Goal: Browse casually: Explore the website without a specific task or goal

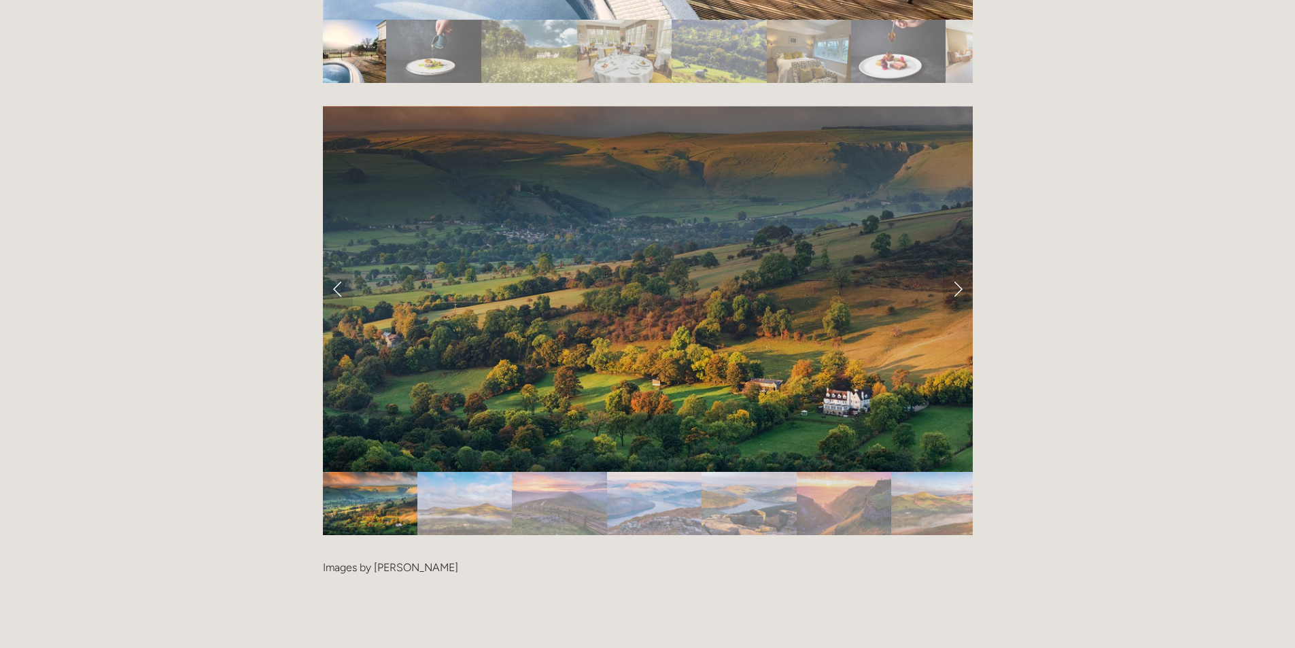
scroll to position [2787, 0]
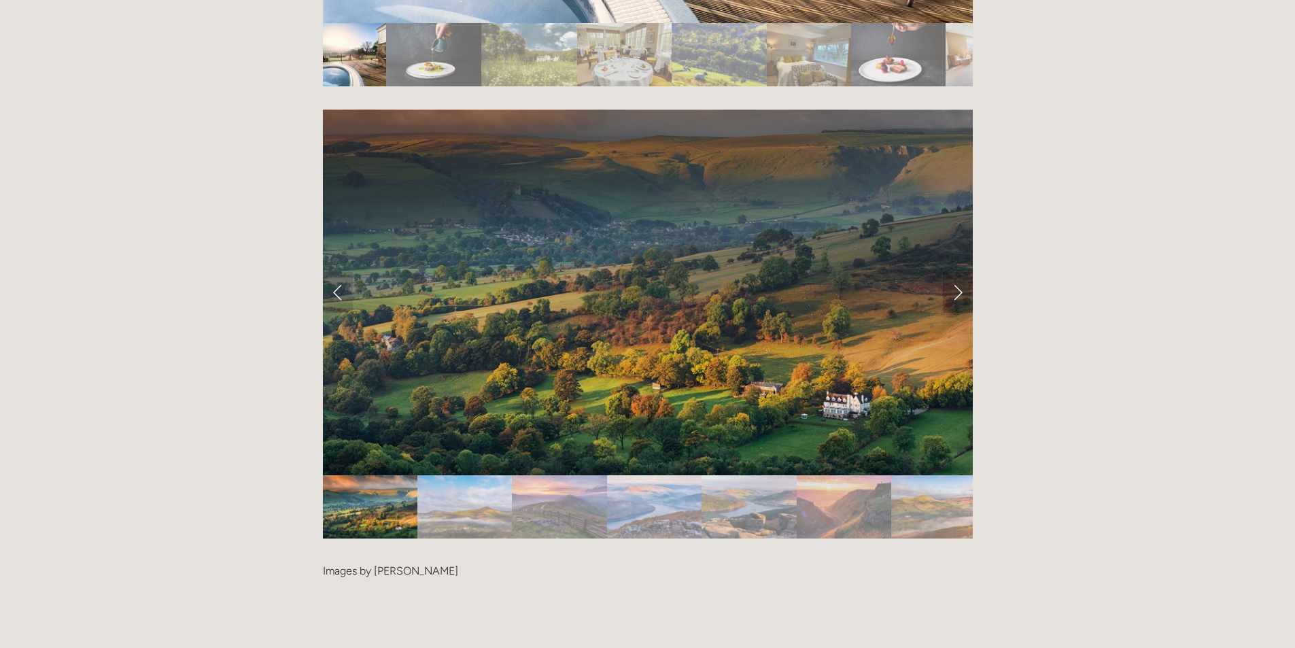
click at [960, 272] on link "Next Slide" at bounding box center [958, 292] width 30 height 41
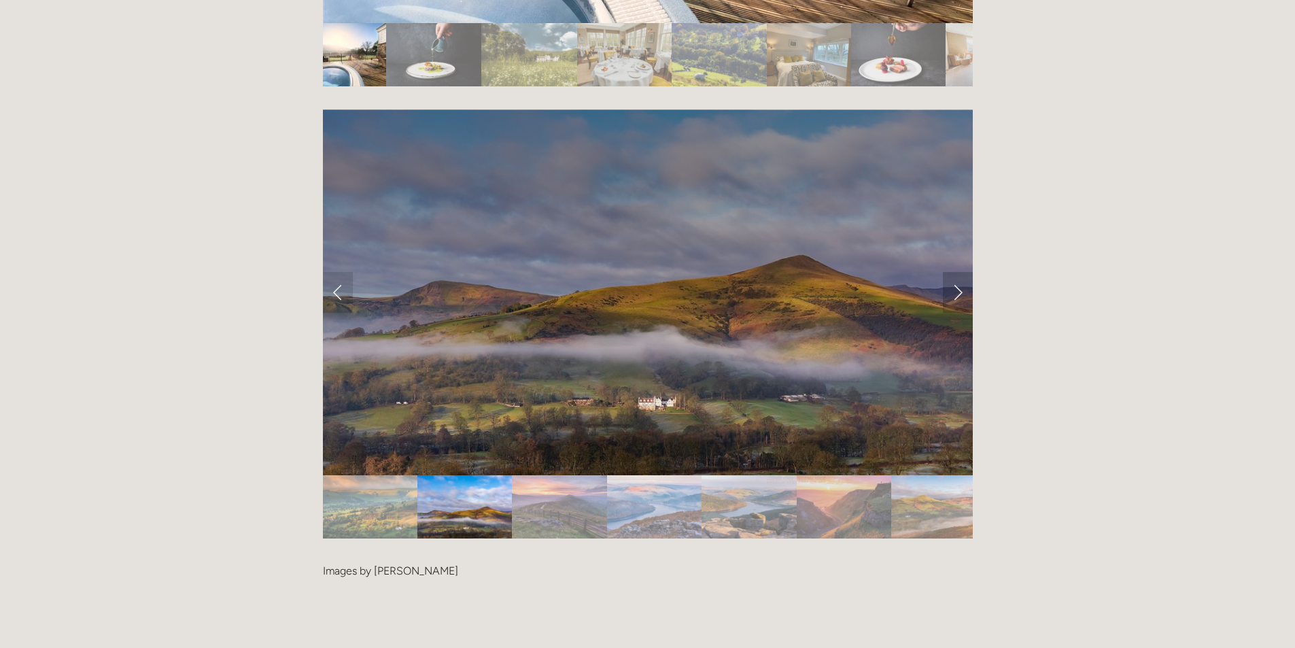
click at [959, 272] on link "Next Slide" at bounding box center [958, 292] width 30 height 41
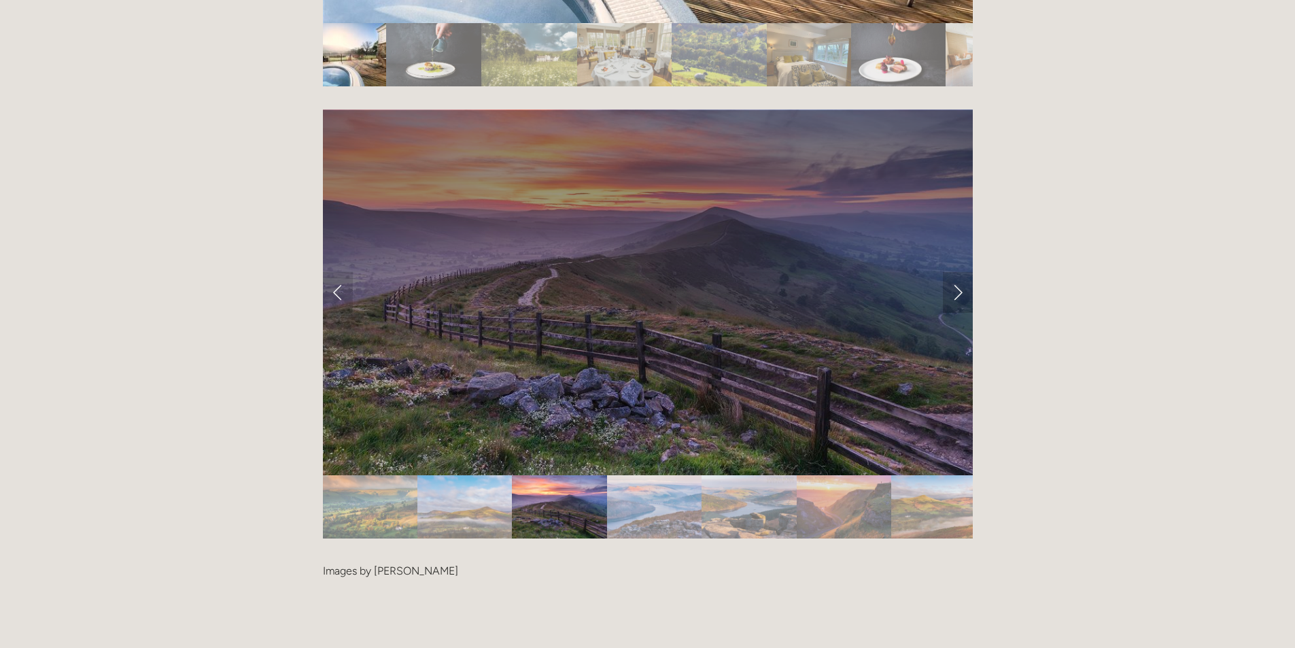
click at [959, 272] on link "Next Slide" at bounding box center [958, 292] width 30 height 41
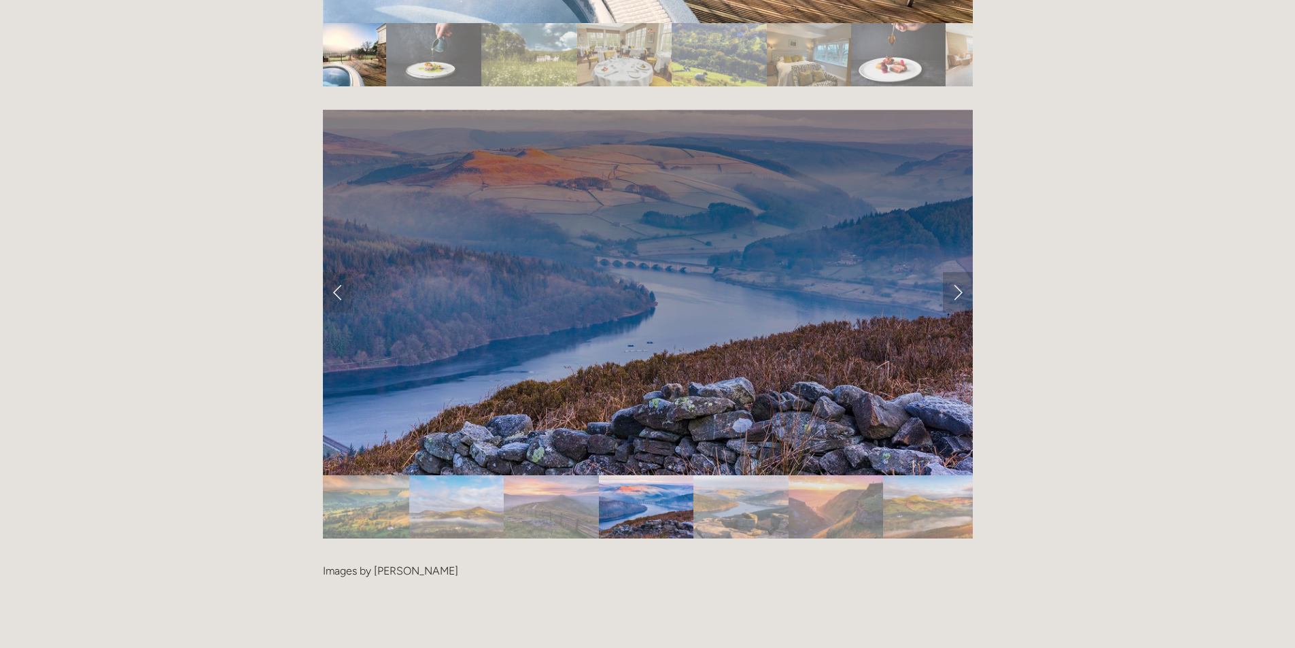
click at [959, 272] on link "Next Slide" at bounding box center [958, 292] width 30 height 41
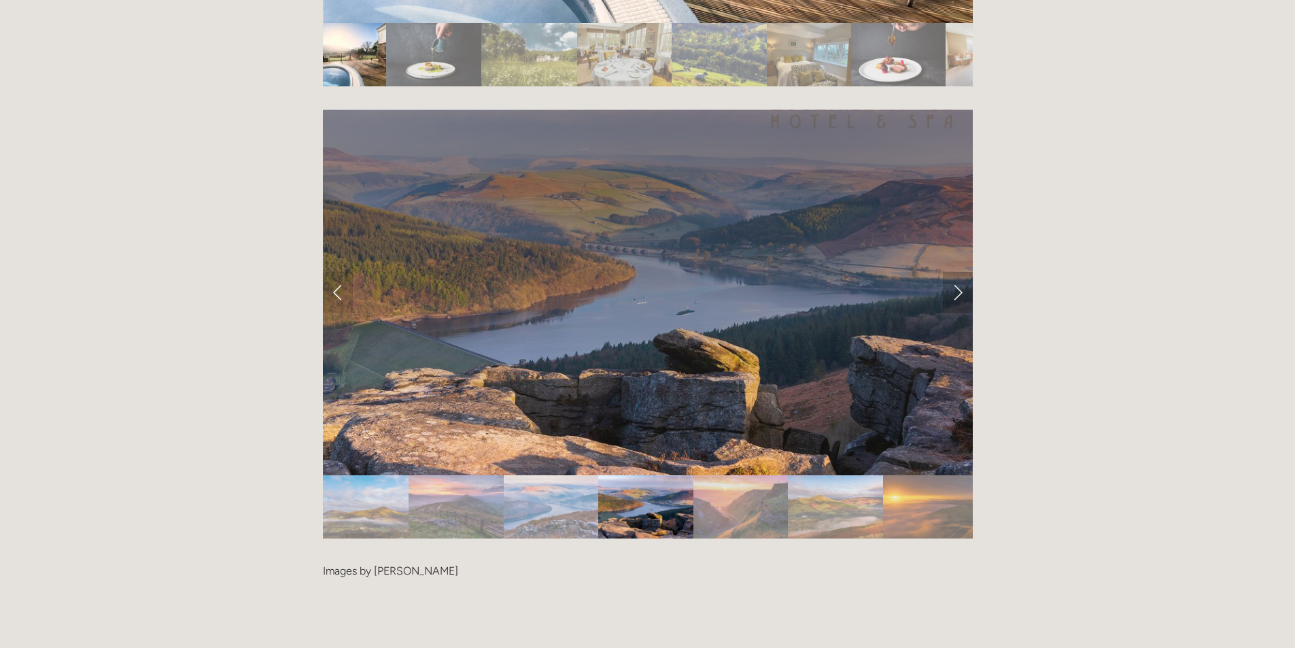
click at [959, 272] on link "Next Slide" at bounding box center [958, 292] width 30 height 41
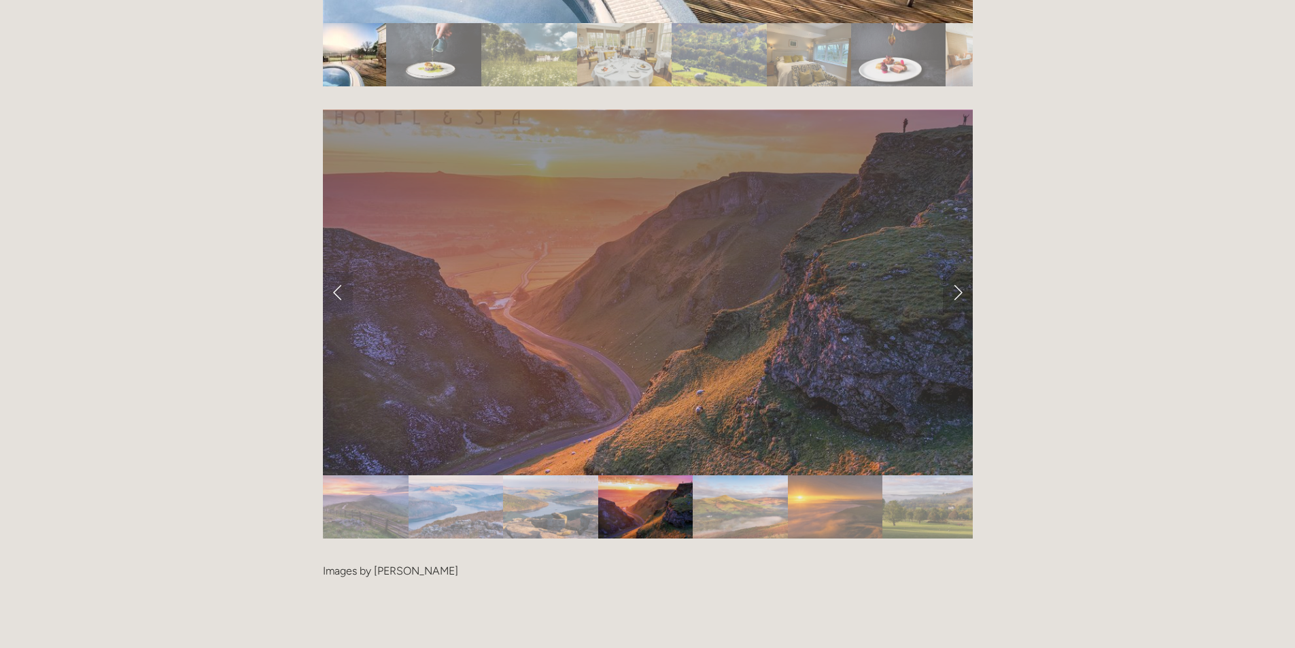
click at [959, 272] on link "Next Slide" at bounding box center [958, 292] width 30 height 41
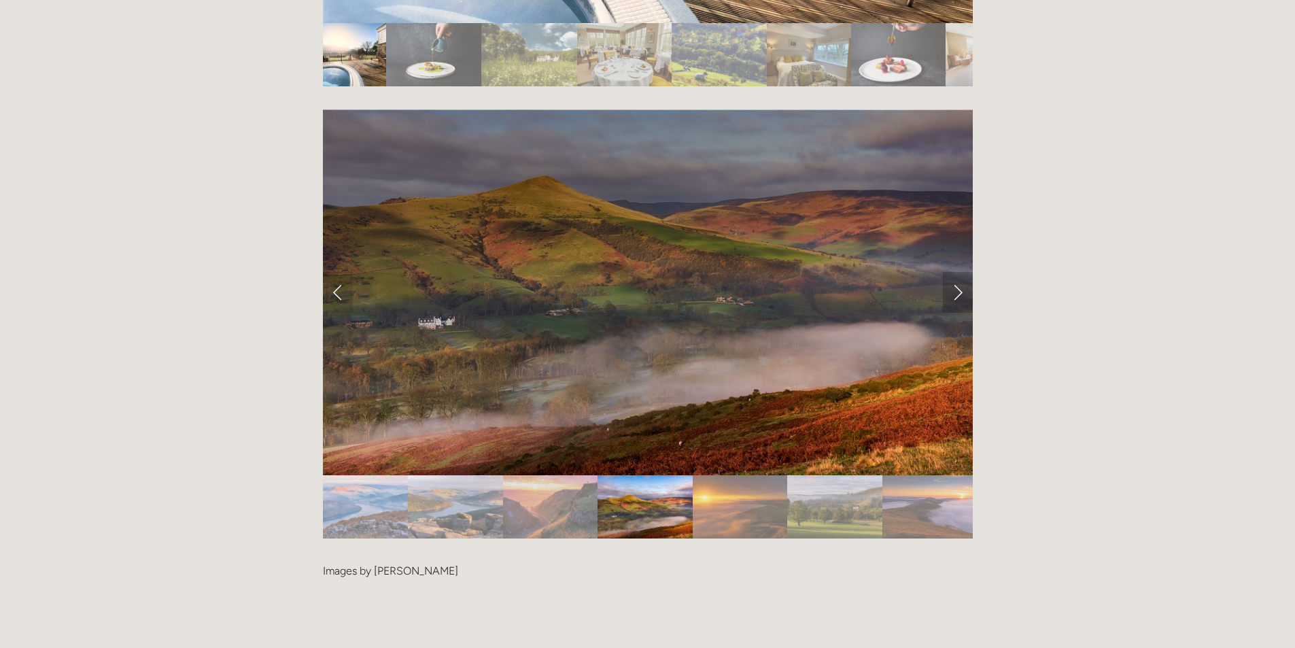
click at [959, 272] on link "Next Slide" at bounding box center [958, 292] width 30 height 41
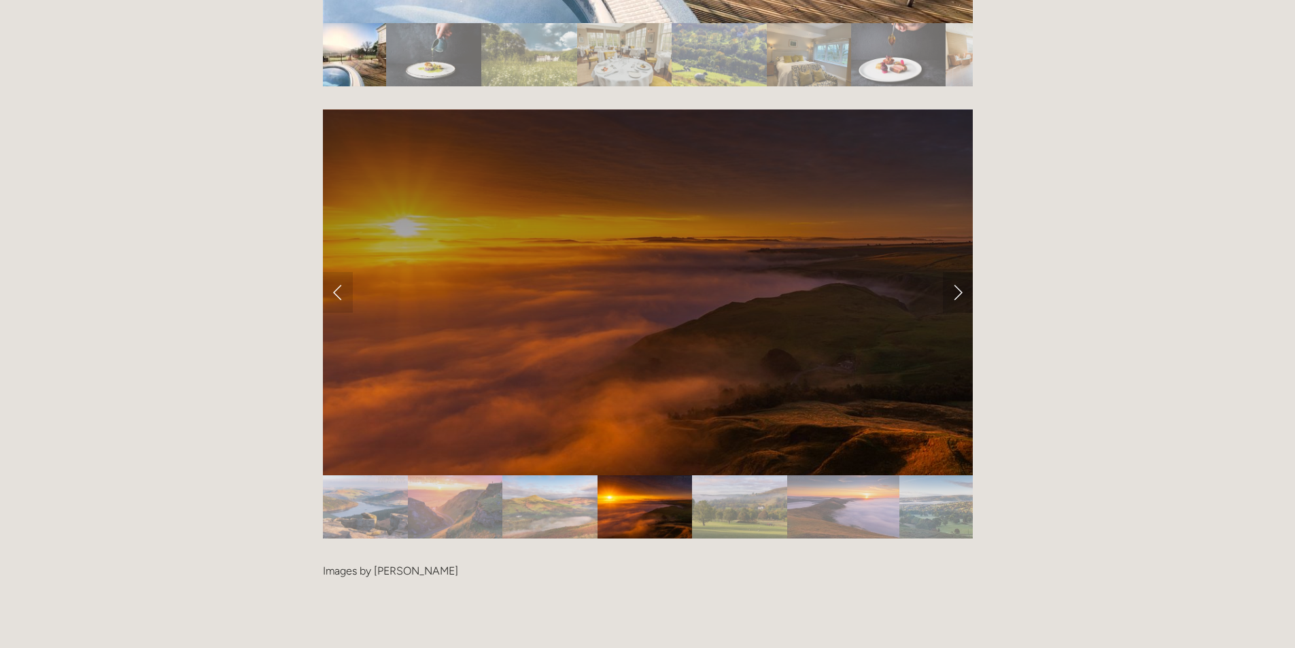
click at [959, 272] on link "Next Slide" at bounding box center [958, 292] width 30 height 41
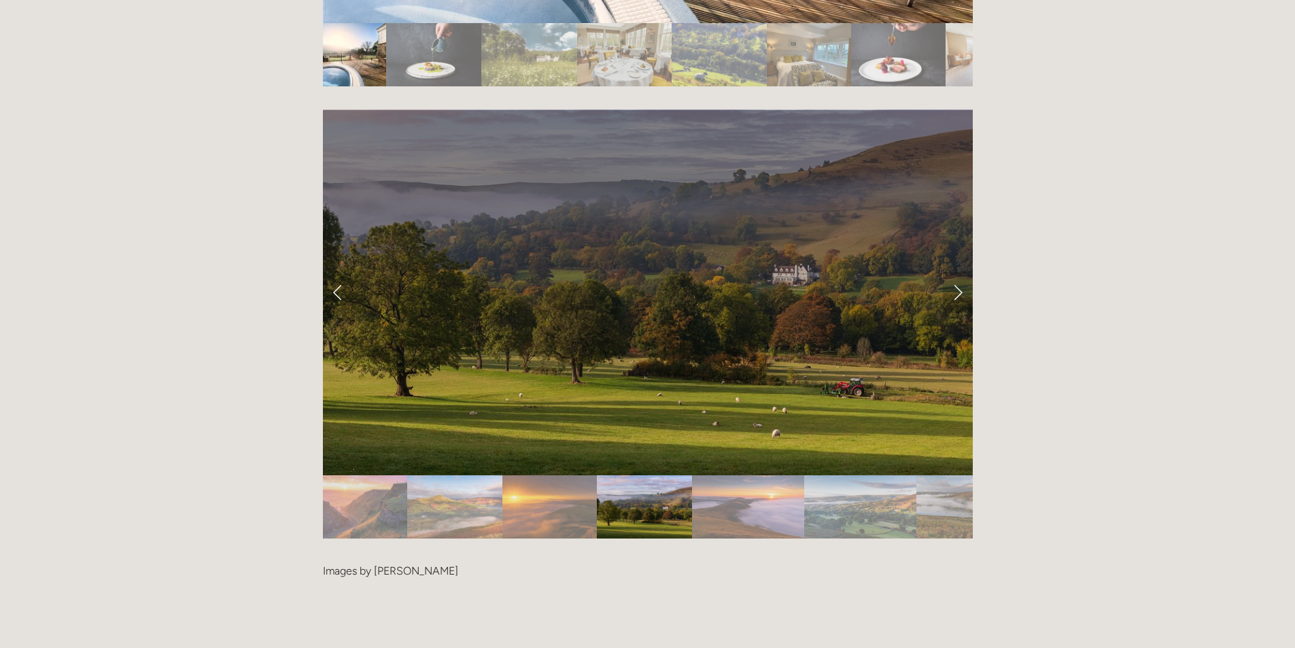
click at [959, 272] on link "Next Slide" at bounding box center [958, 292] width 30 height 41
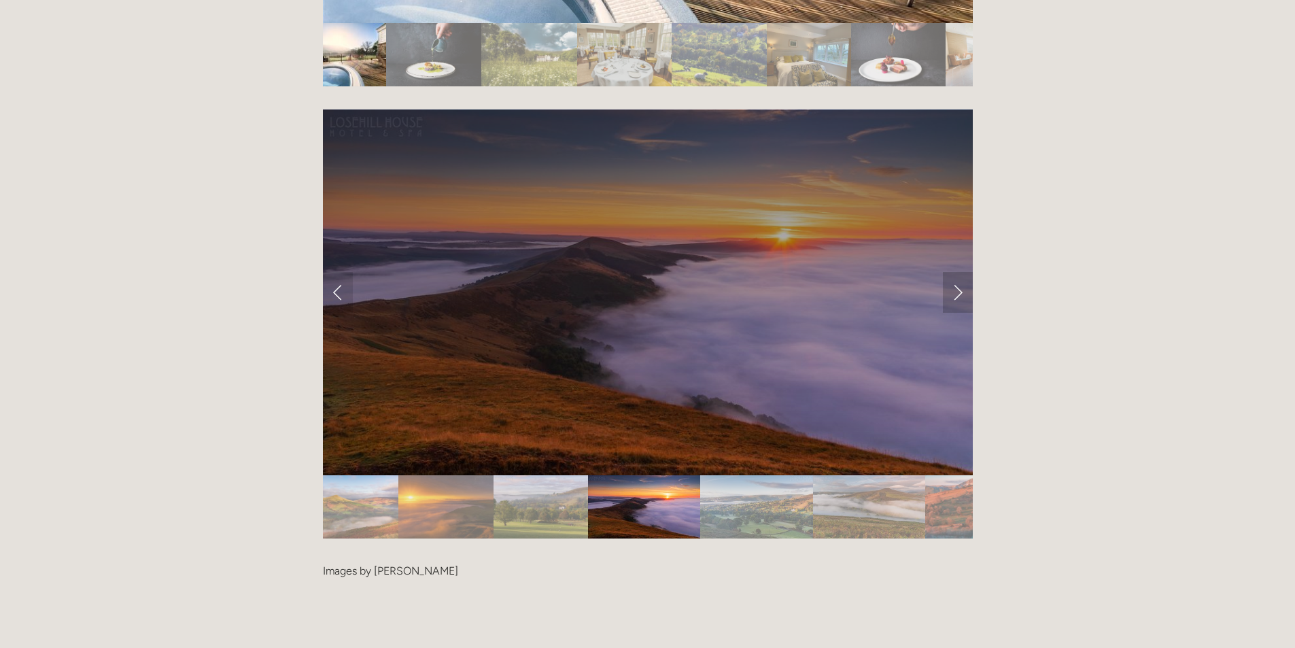
click at [959, 272] on link "Next Slide" at bounding box center [958, 292] width 30 height 41
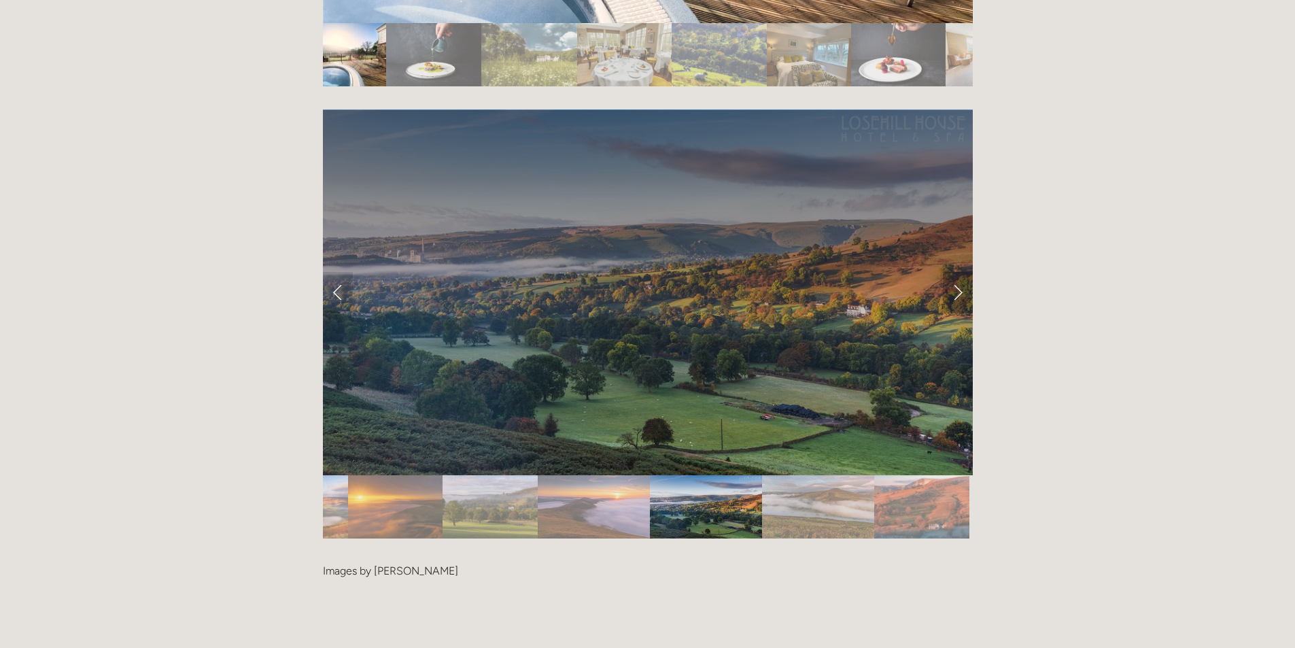
click at [959, 272] on link "Next Slide" at bounding box center [958, 292] width 30 height 41
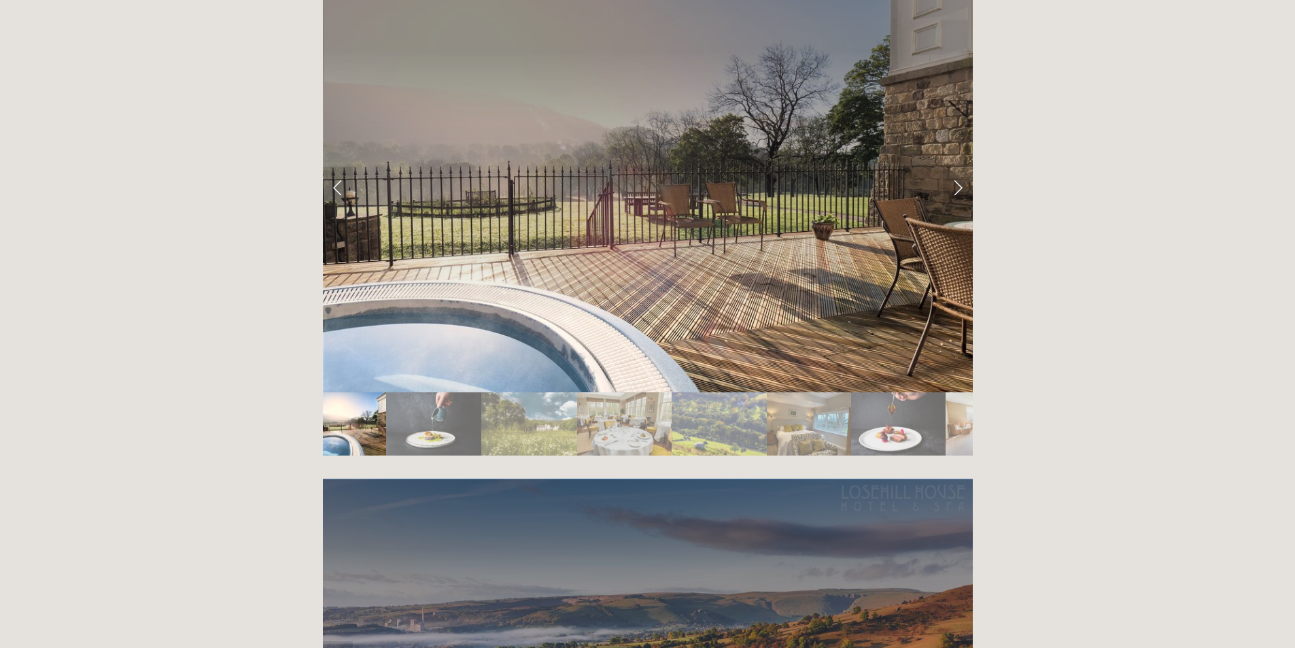
scroll to position [2243, 0]
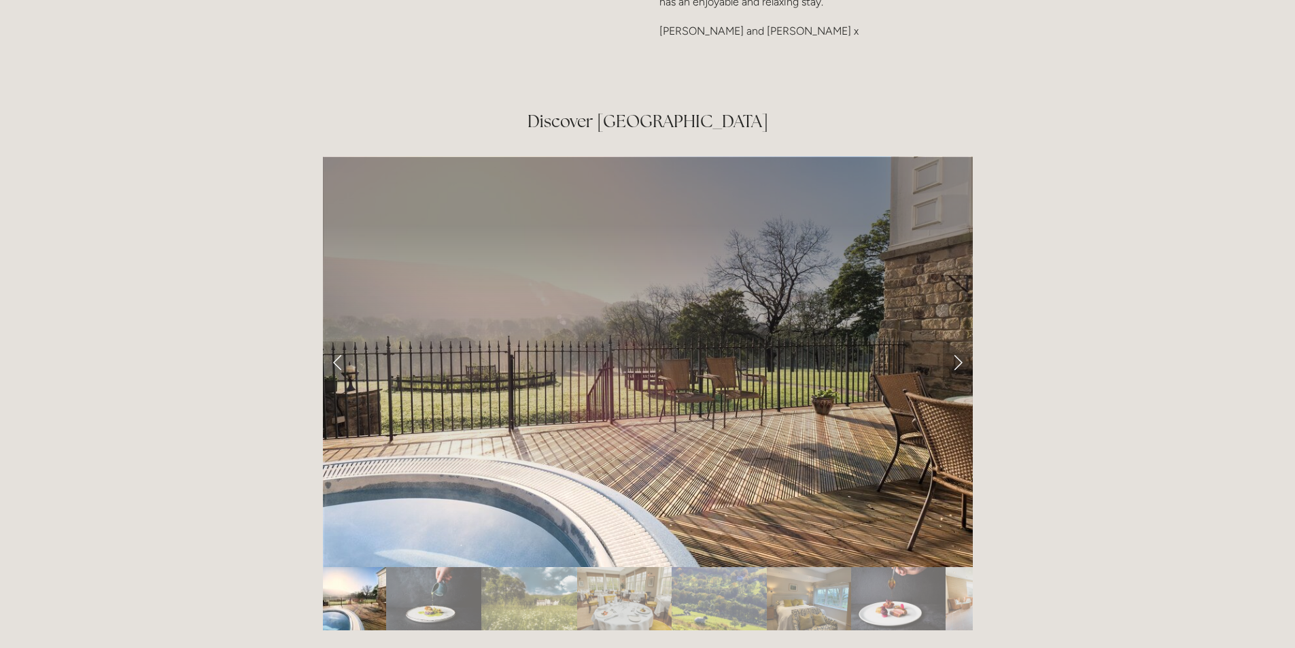
click at [957, 341] on link "Next Slide" at bounding box center [958, 361] width 30 height 41
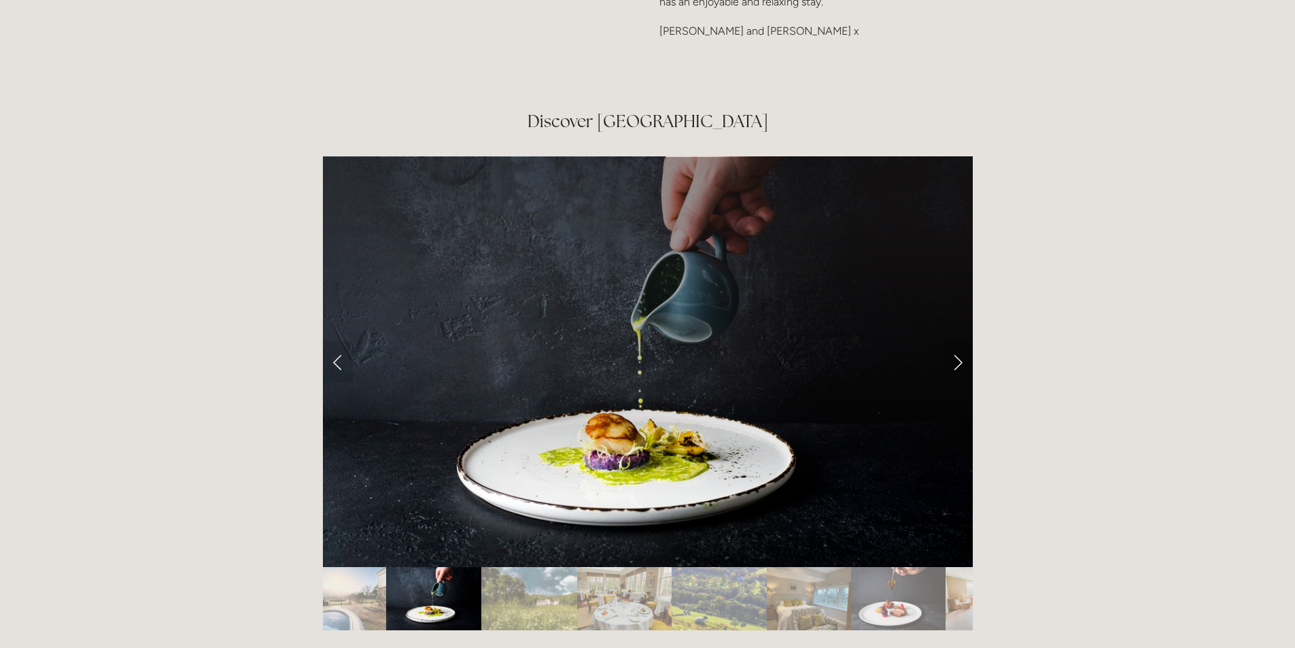
click at [957, 341] on link "Next Slide" at bounding box center [958, 361] width 30 height 41
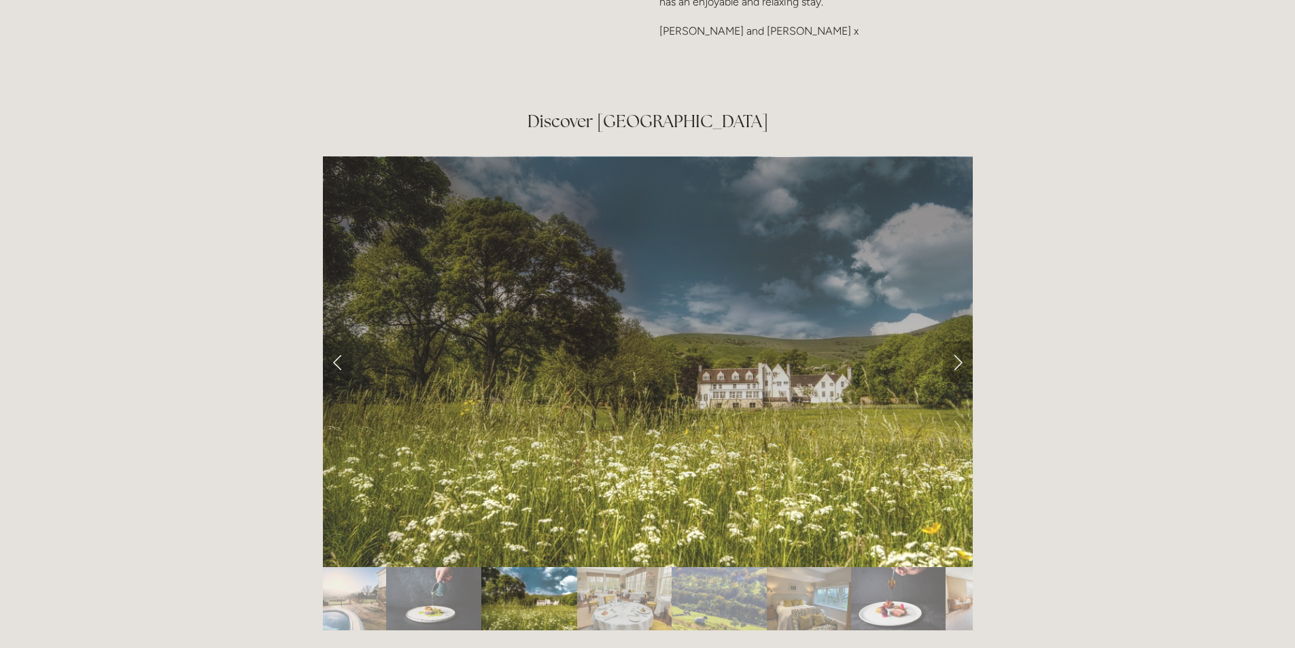
click at [957, 341] on link "Next Slide" at bounding box center [958, 361] width 30 height 41
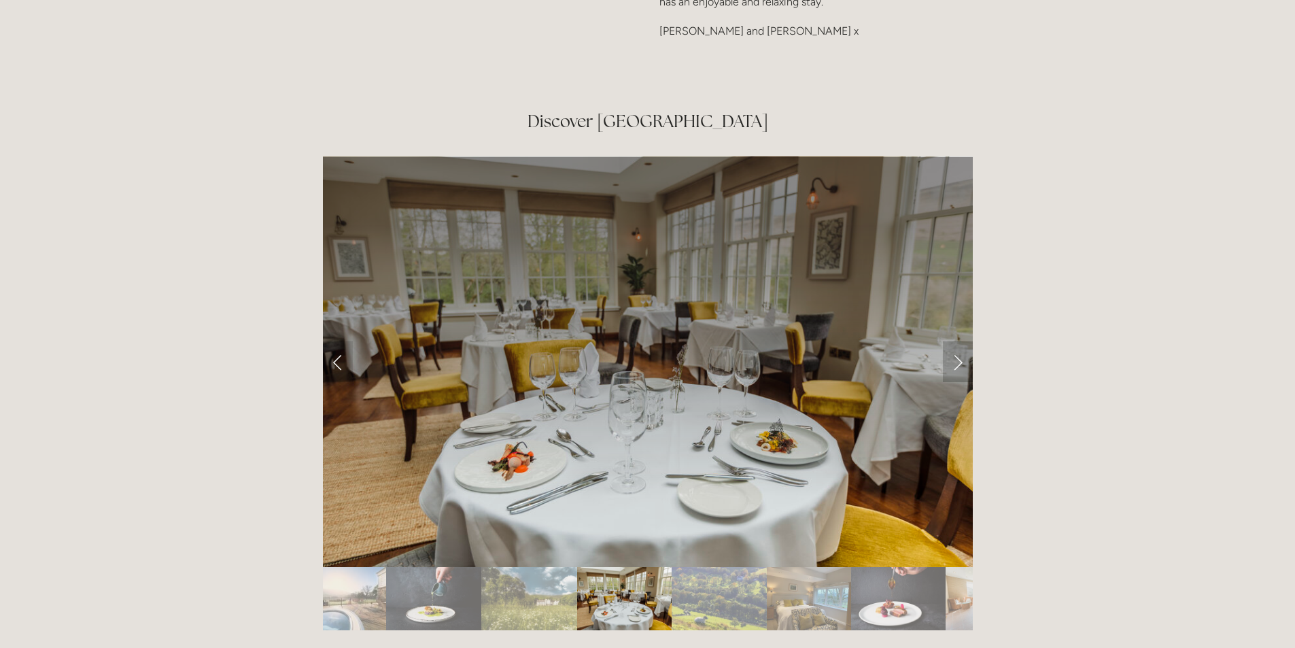
click at [957, 341] on link "Next Slide" at bounding box center [958, 361] width 30 height 41
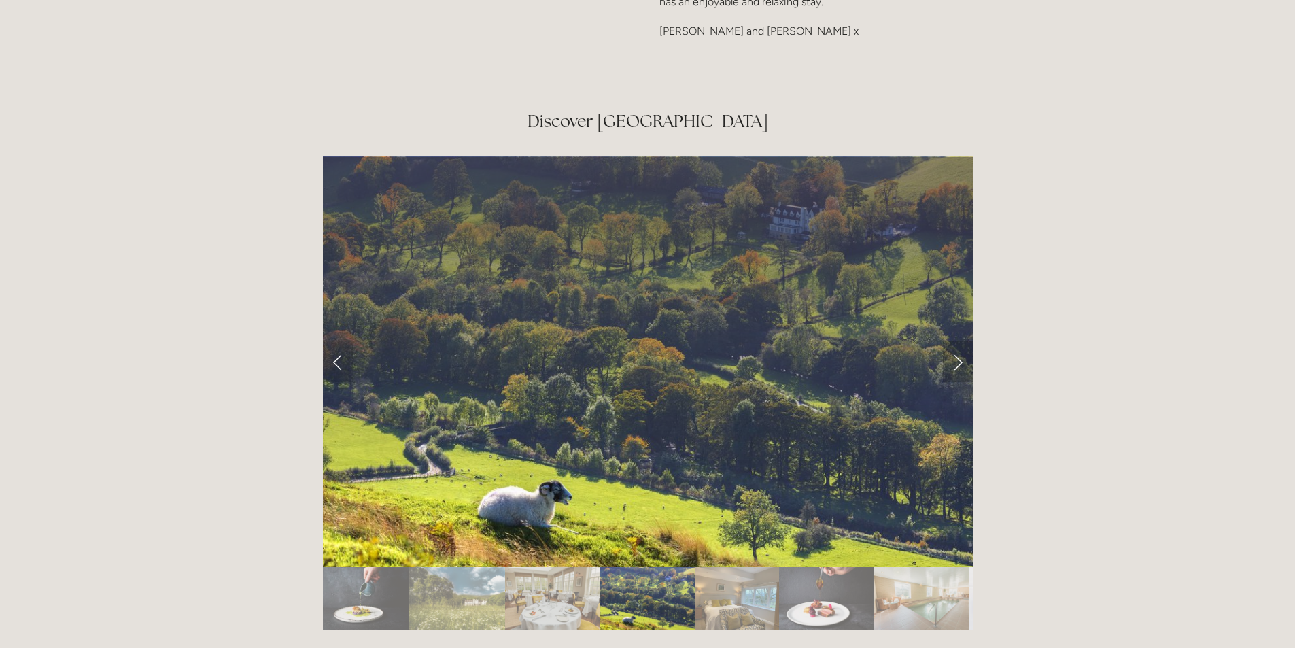
click at [957, 341] on link "Next Slide" at bounding box center [958, 361] width 30 height 41
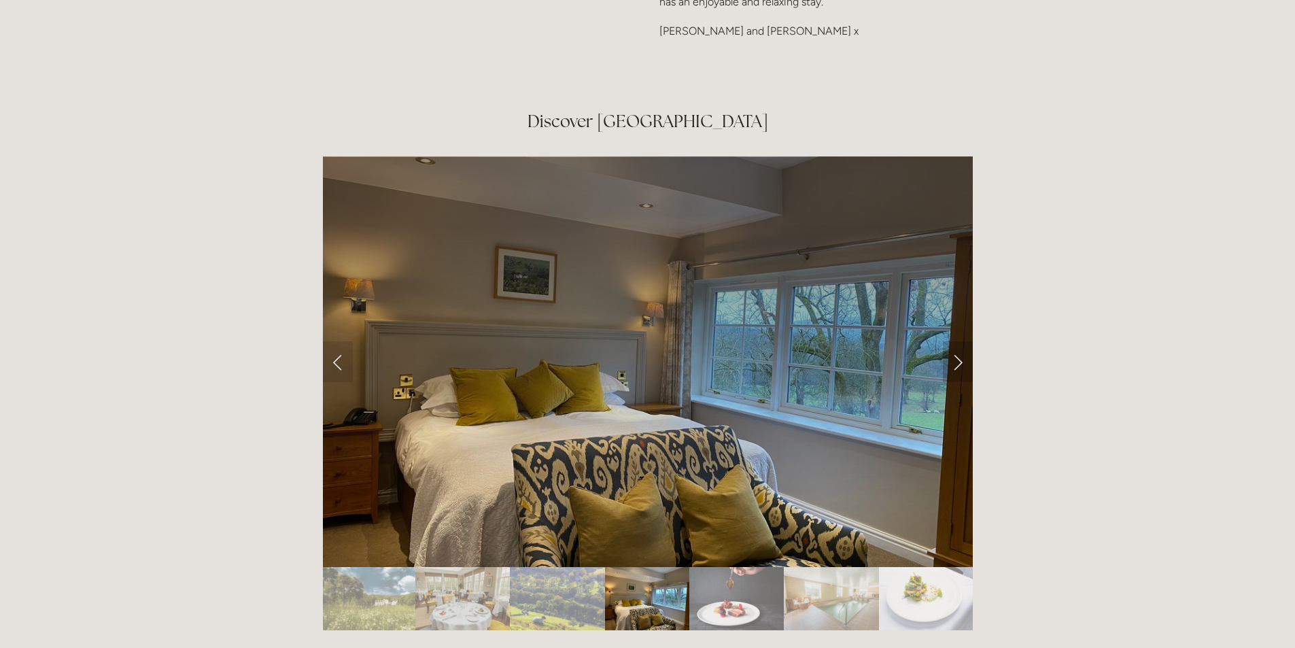
click at [957, 341] on link "Next Slide" at bounding box center [958, 361] width 30 height 41
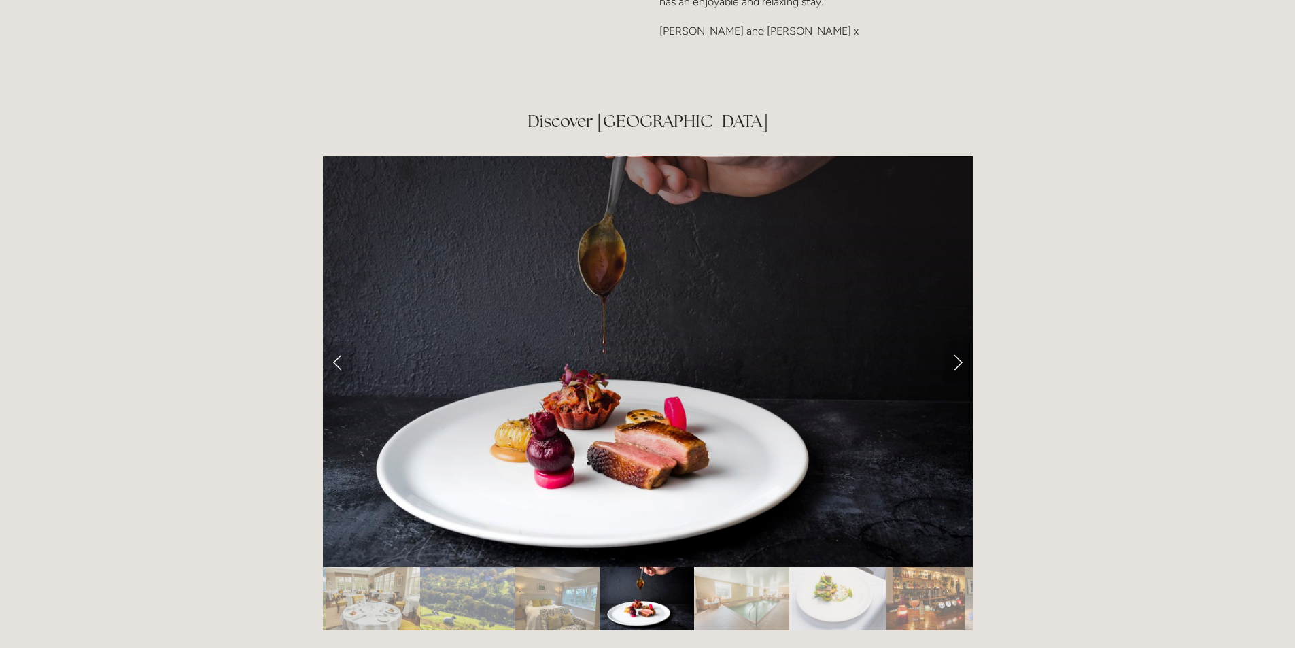
click at [957, 341] on link "Next Slide" at bounding box center [958, 361] width 30 height 41
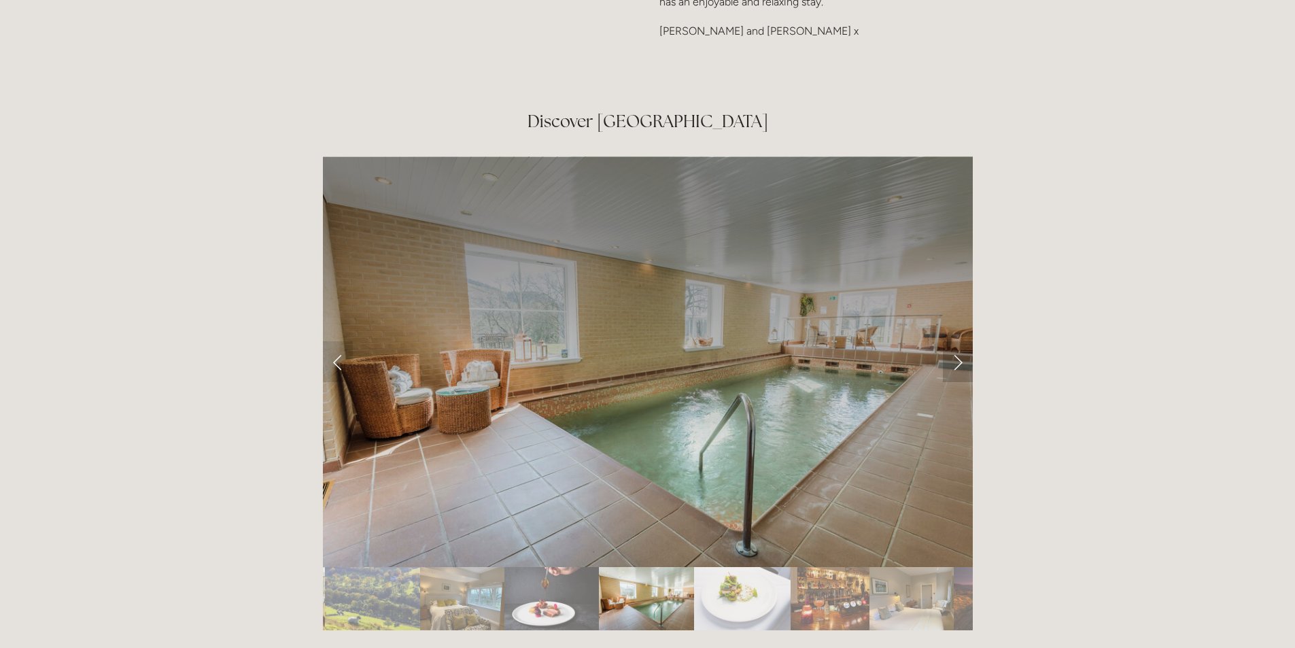
click at [957, 341] on link "Next Slide" at bounding box center [958, 361] width 30 height 41
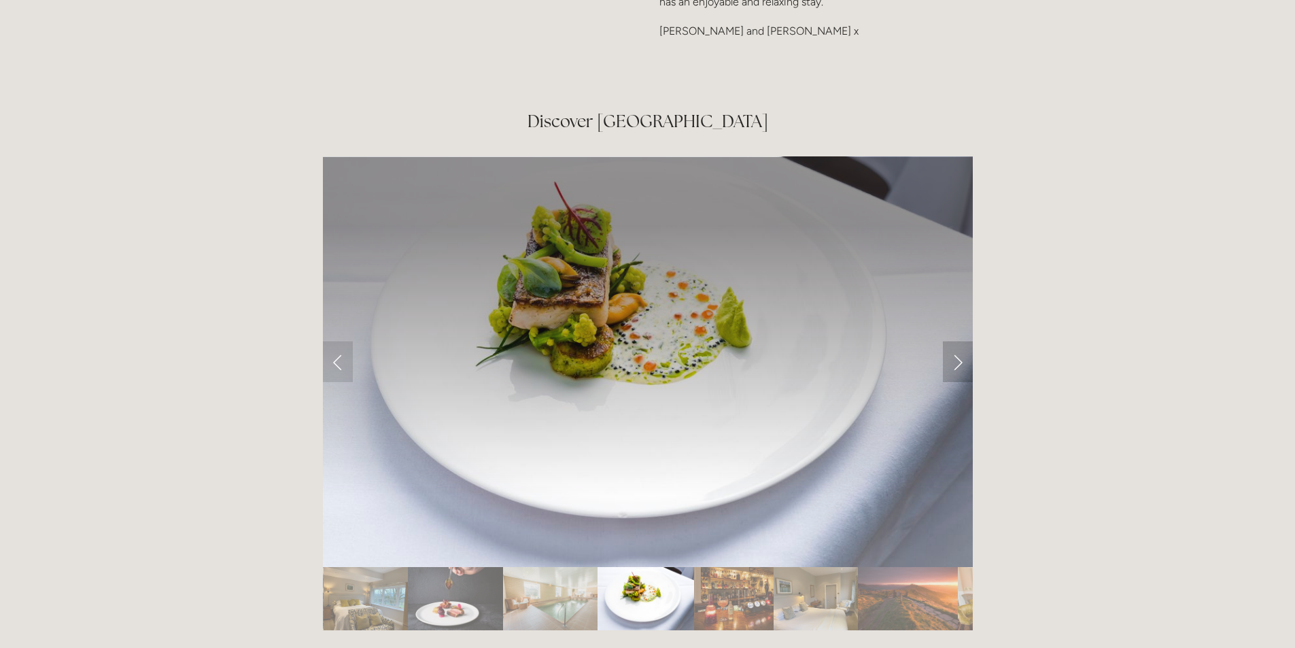
click at [957, 341] on link "Next Slide" at bounding box center [958, 361] width 30 height 41
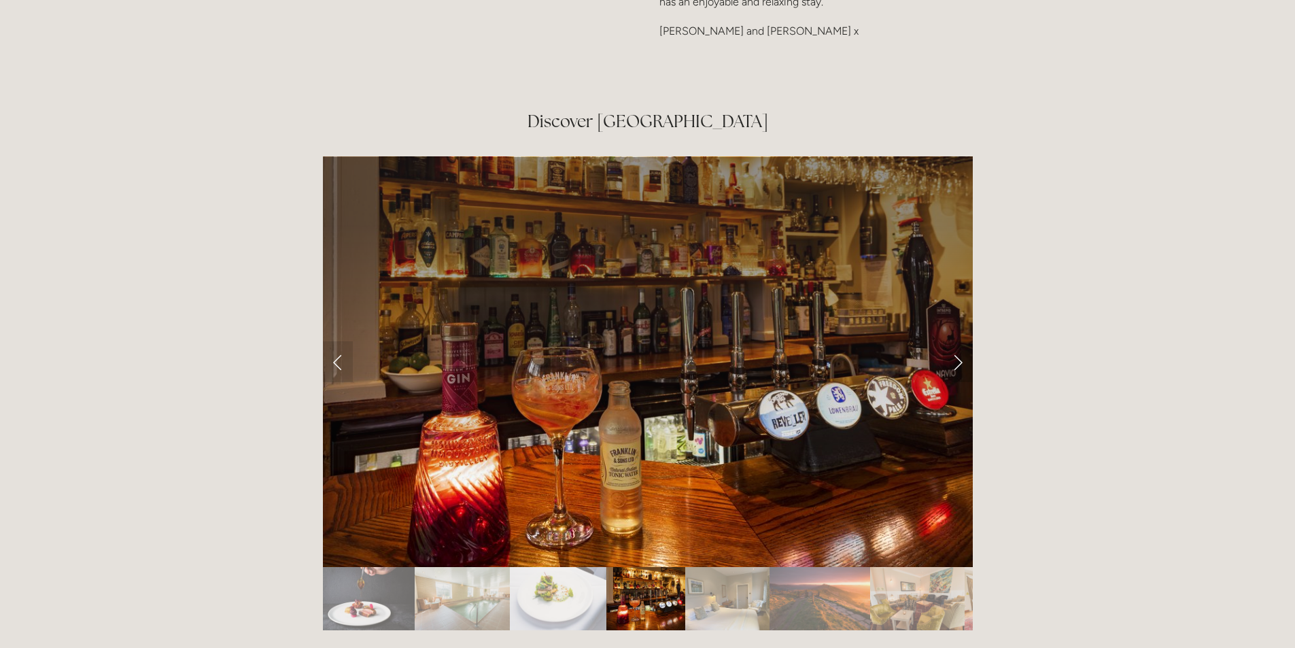
click at [957, 341] on link "Next Slide" at bounding box center [958, 361] width 30 height 41
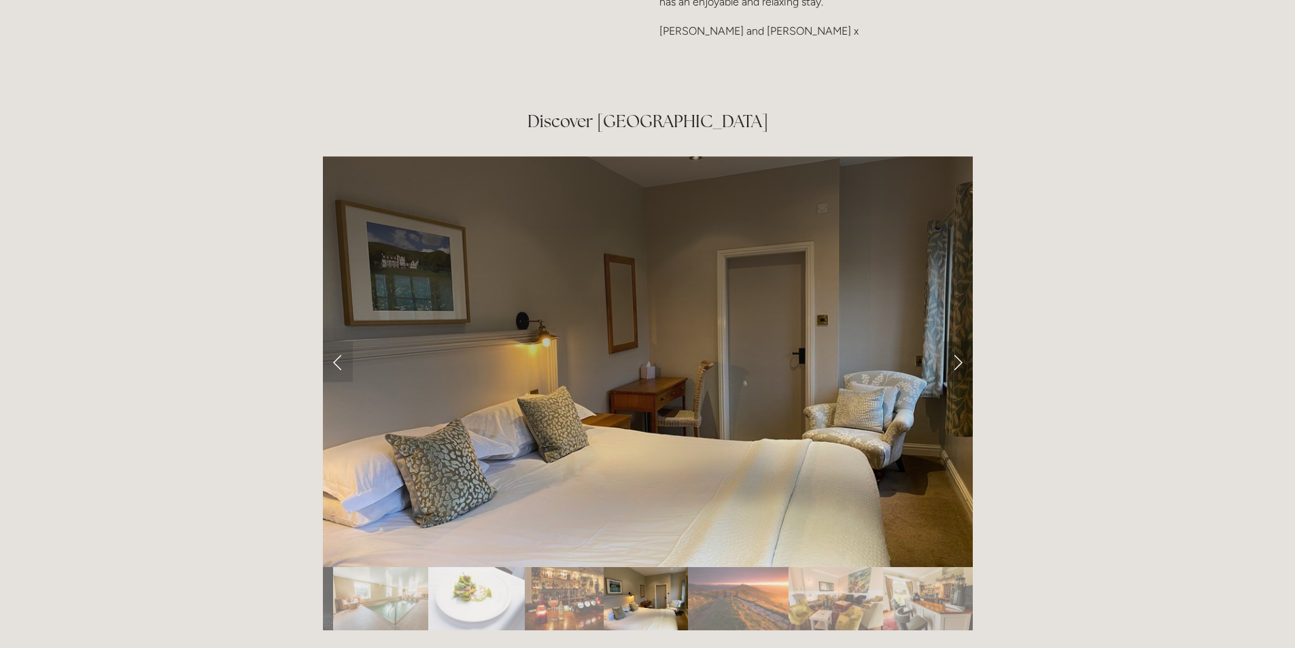
click at [957, 341] on link "Next Slide" at bounding box center [958, 361] width 30 height 41
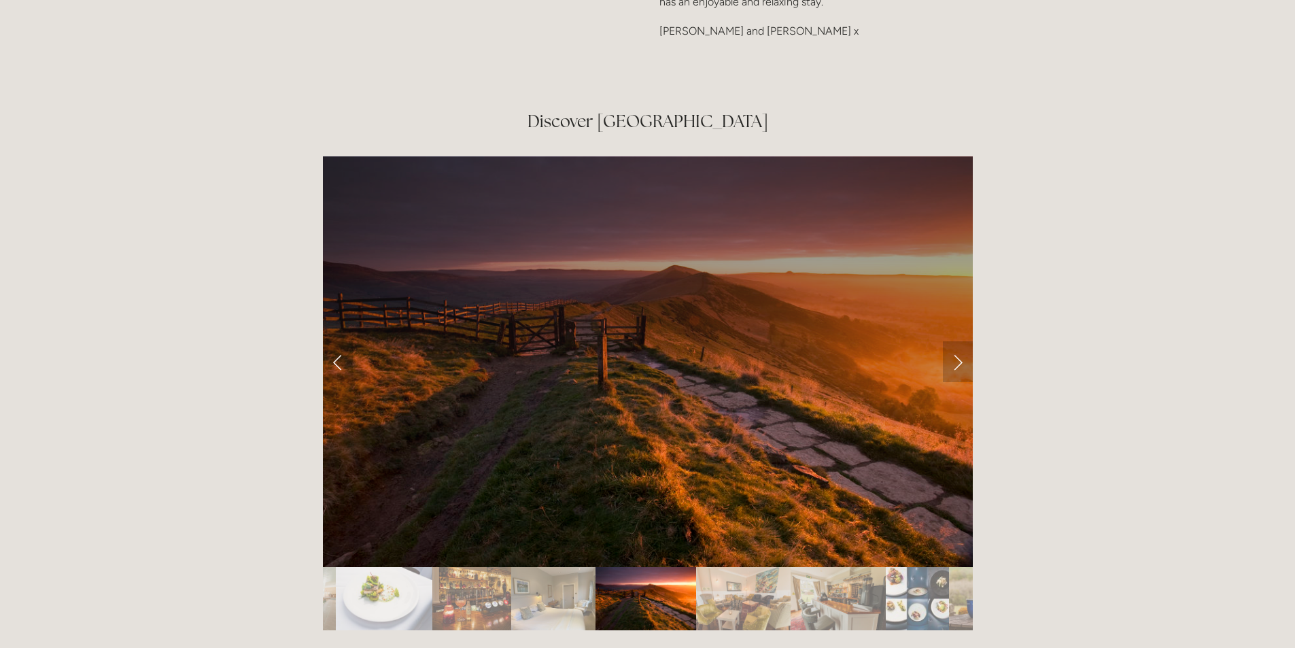
click at [957, 341] on link "Next Slide" at bounding box center [958, 361] width 30 height 41
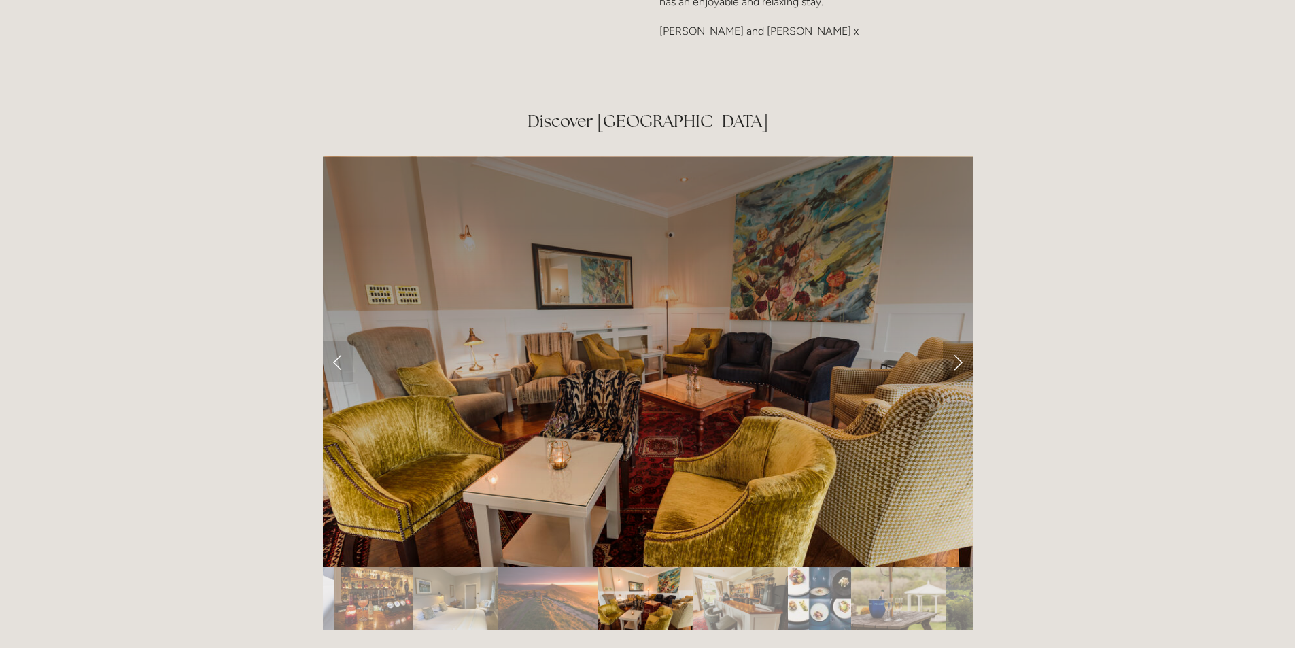
click at [957, 341] on link "Next Slide" at bounding box center [958, 361] width 30 height 41
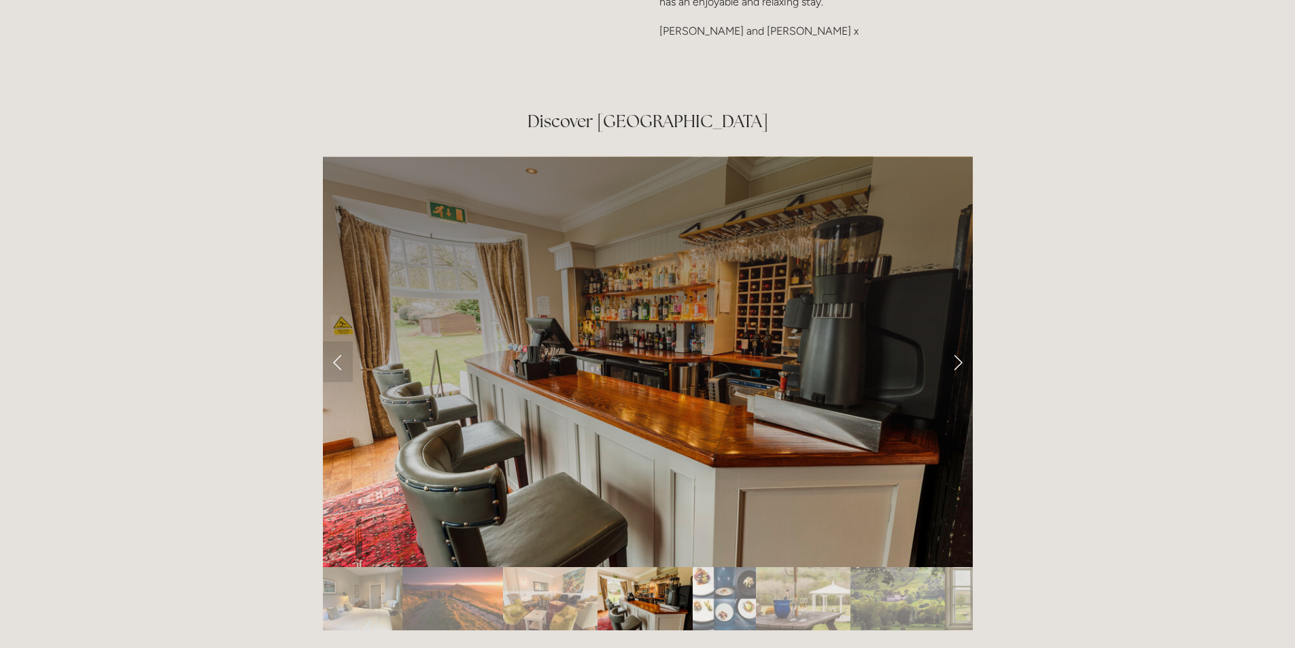
click at [956, 341] on link "Next Slide" at bounding box center [958, 361] width 30 height 41
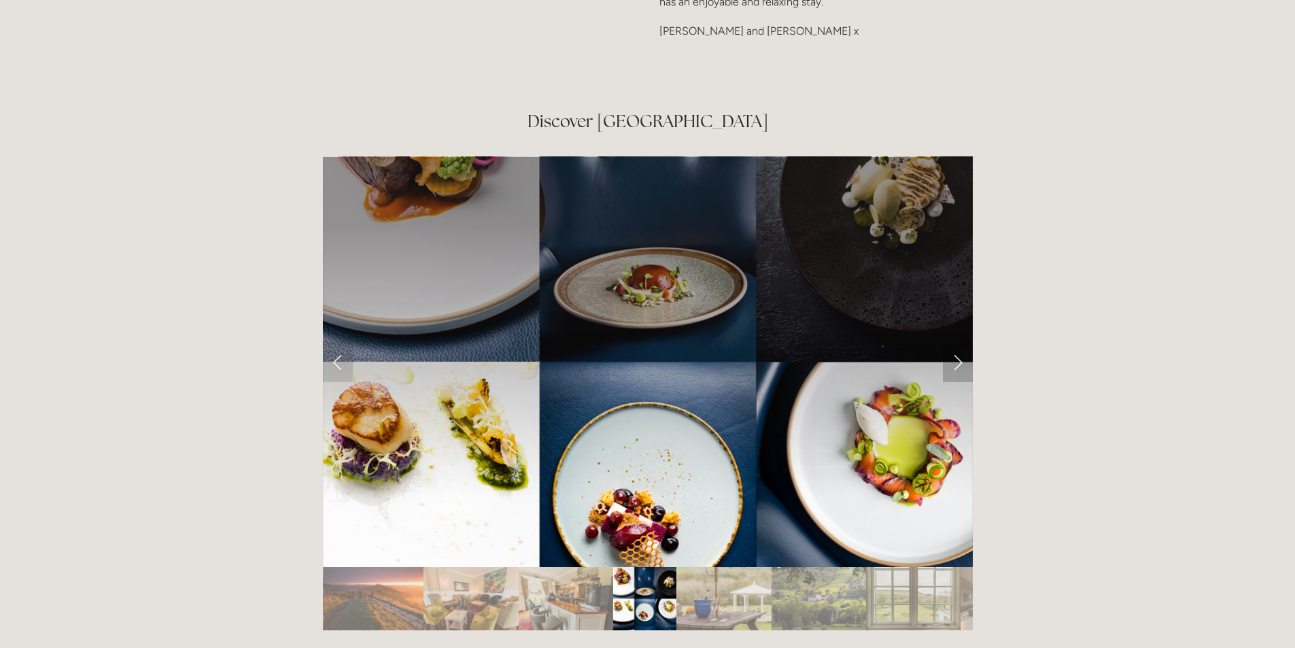
click at [956, 341] on link "Next Slide" at bounding box center [958, 361] width 30 height 41
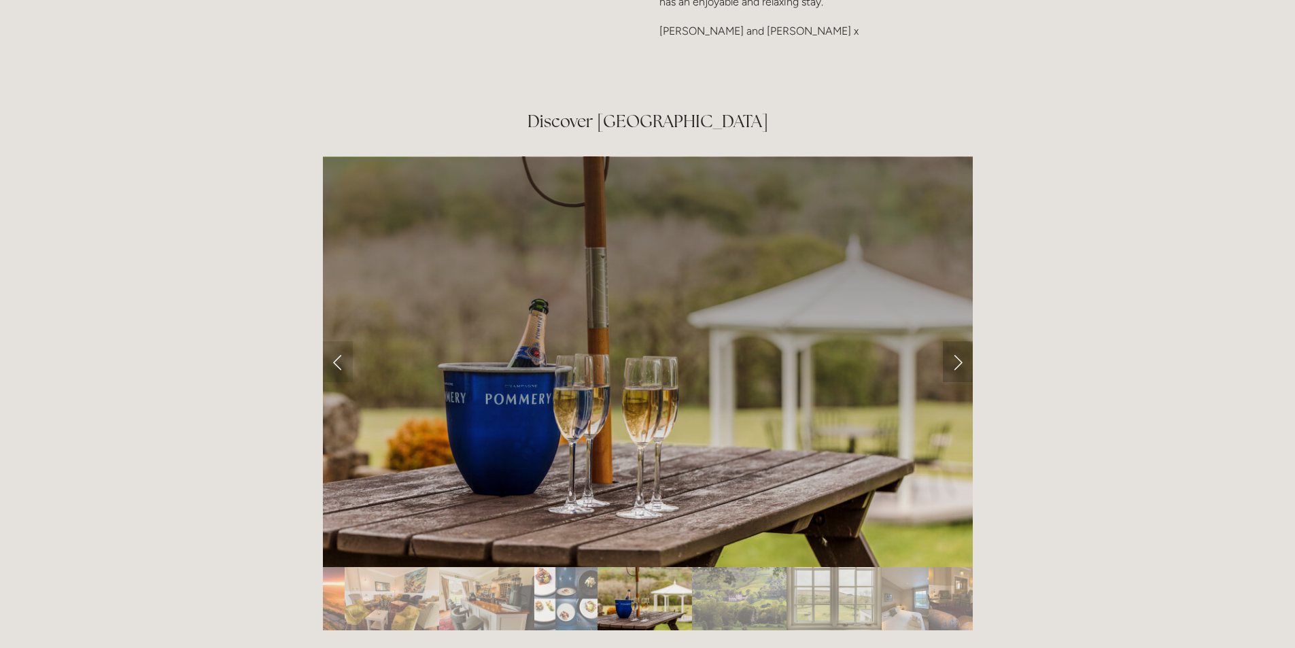
click at [956, 341] on link "Next Slide" at bounding box center [958, 361] width 30 height 41
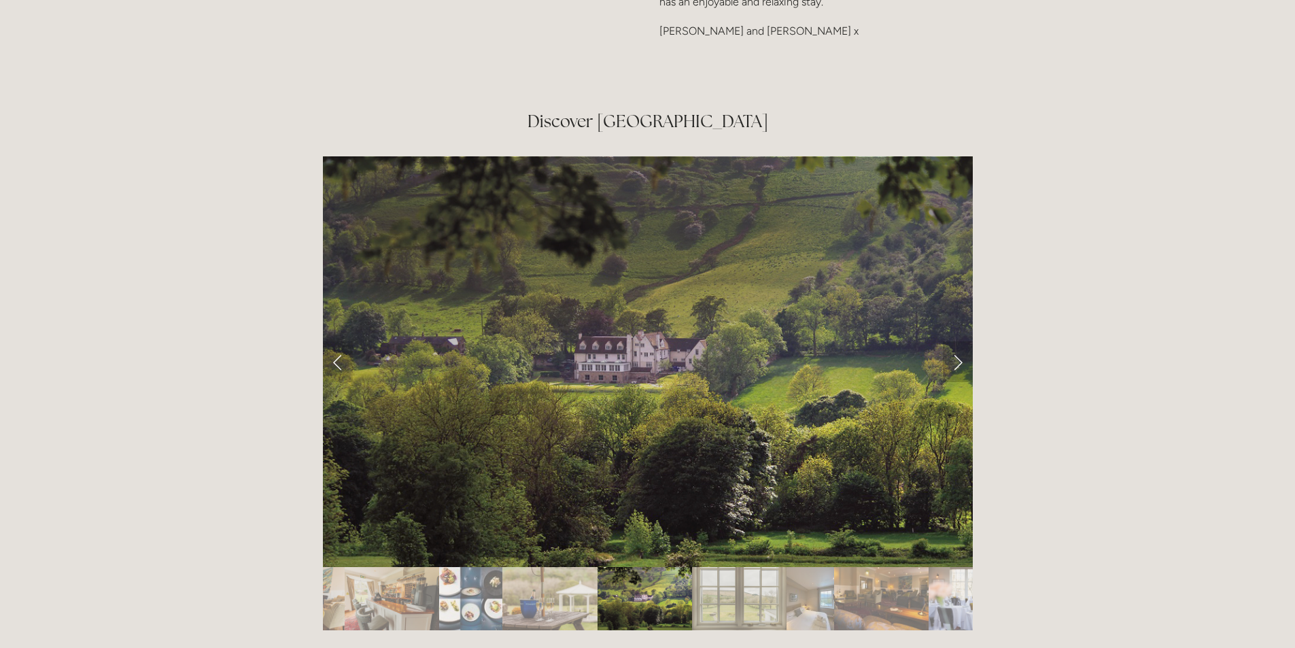
click at [956, 341] on link "Next Slide" at bounding box center [958, 361] width 30 height 41
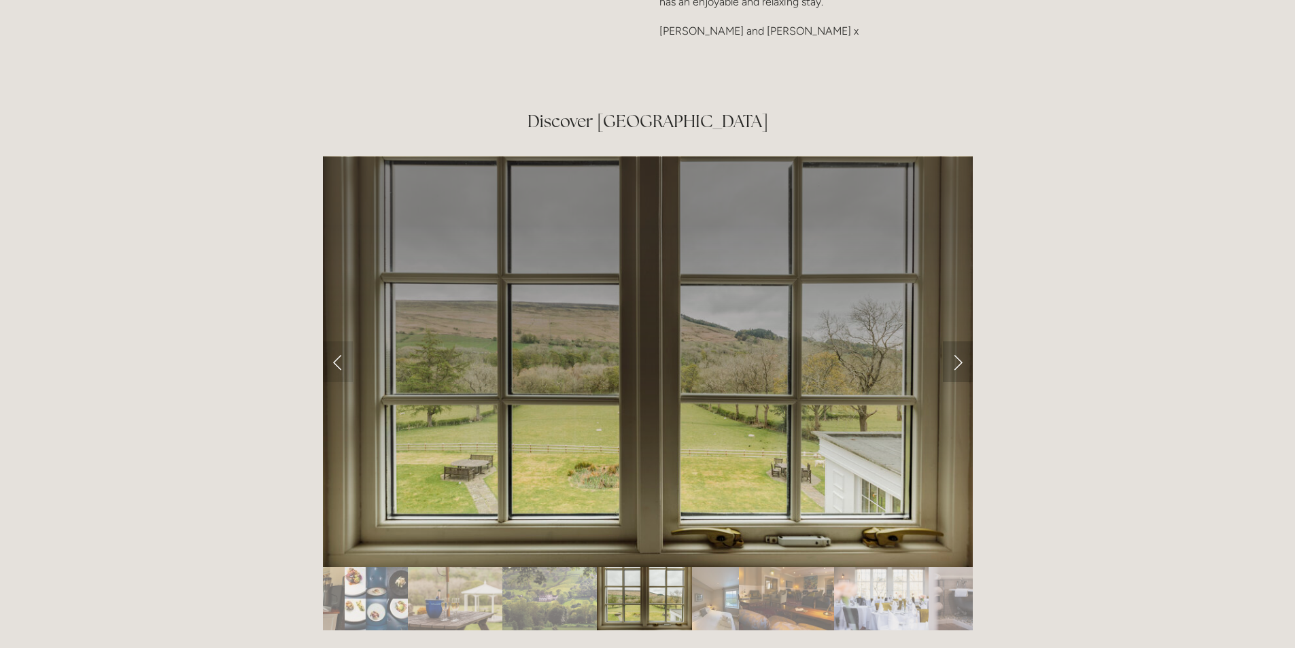
click at [956, 341] on link "Next Slide" at bounding box center [958, 361] width 30 height 41
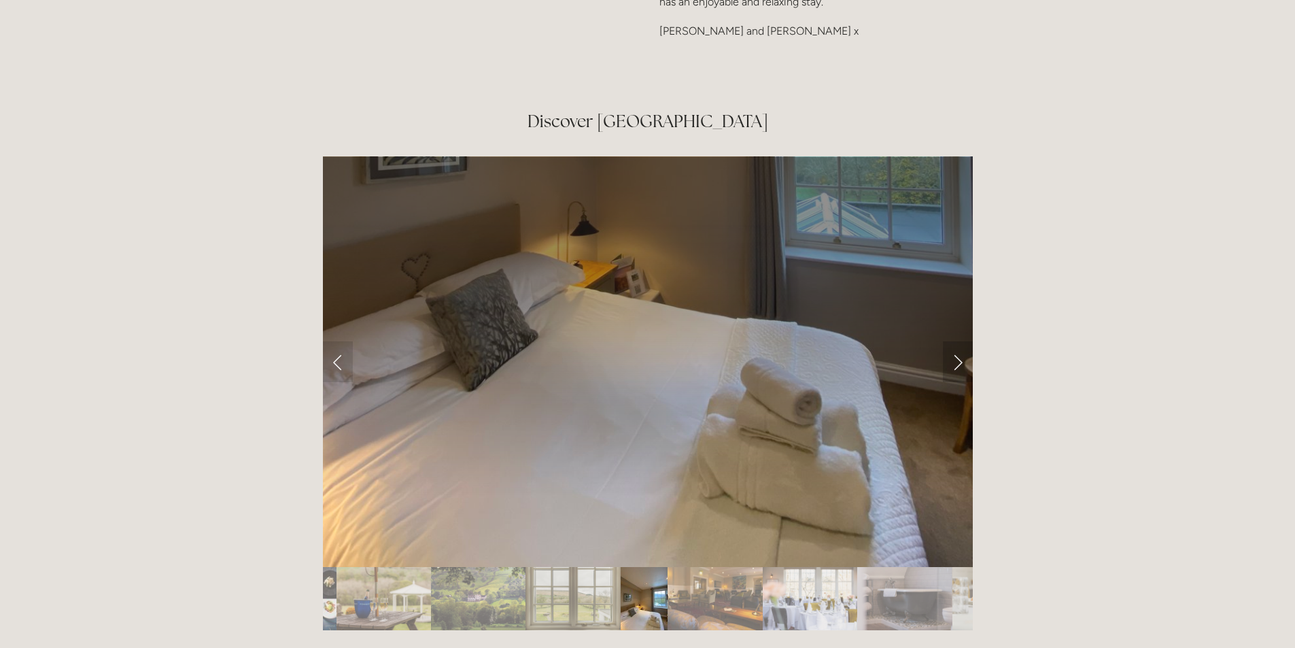
click at [956, 341] on link "Next Slide" at bounding box center [958, 361] width 30 height 41
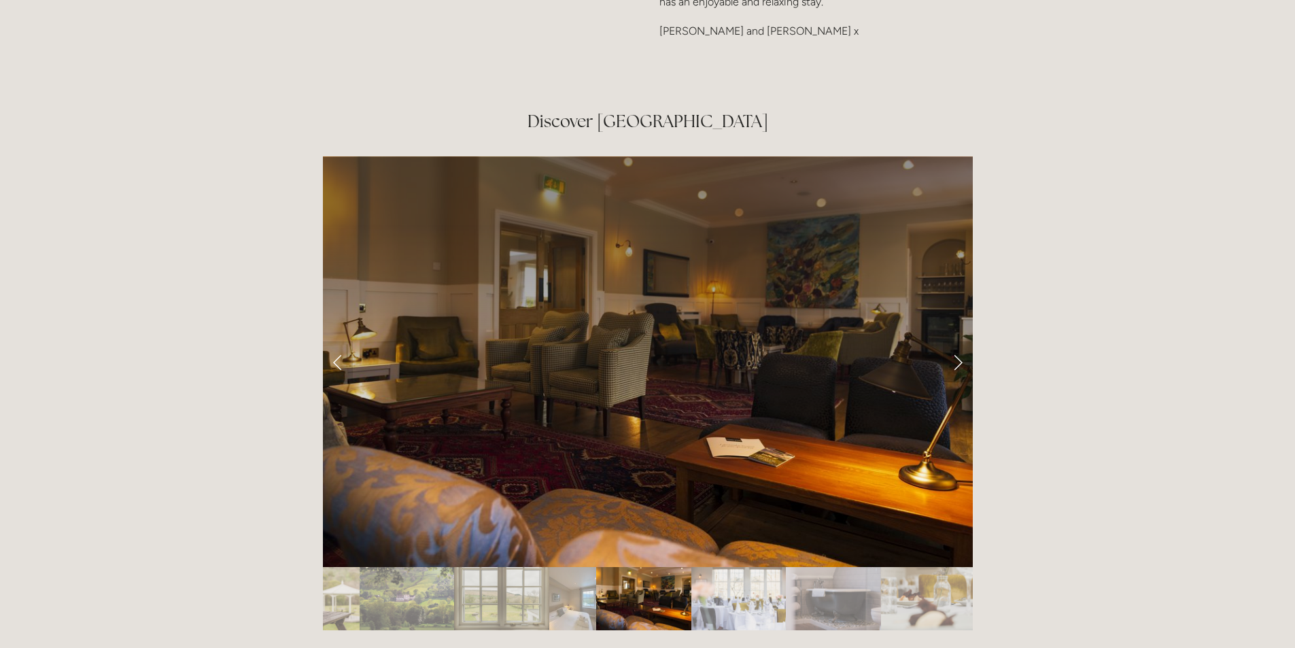
click at [956, 341] on link "Next Slide" at bounding box center [958, 361] width 30 height 41
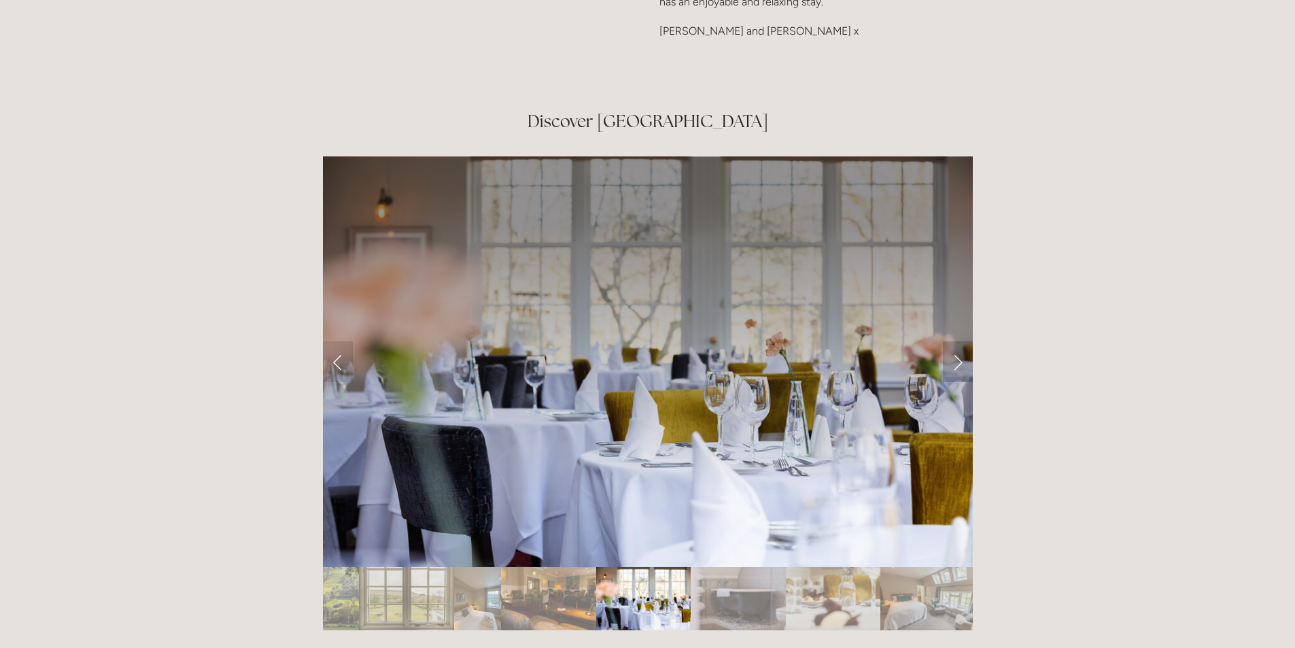
click at [956, 341] on link "Next Slide" at bounding box center [958, 361] width 30 height 41
